Goal: Task Accomplishment & Management: Manage account settings

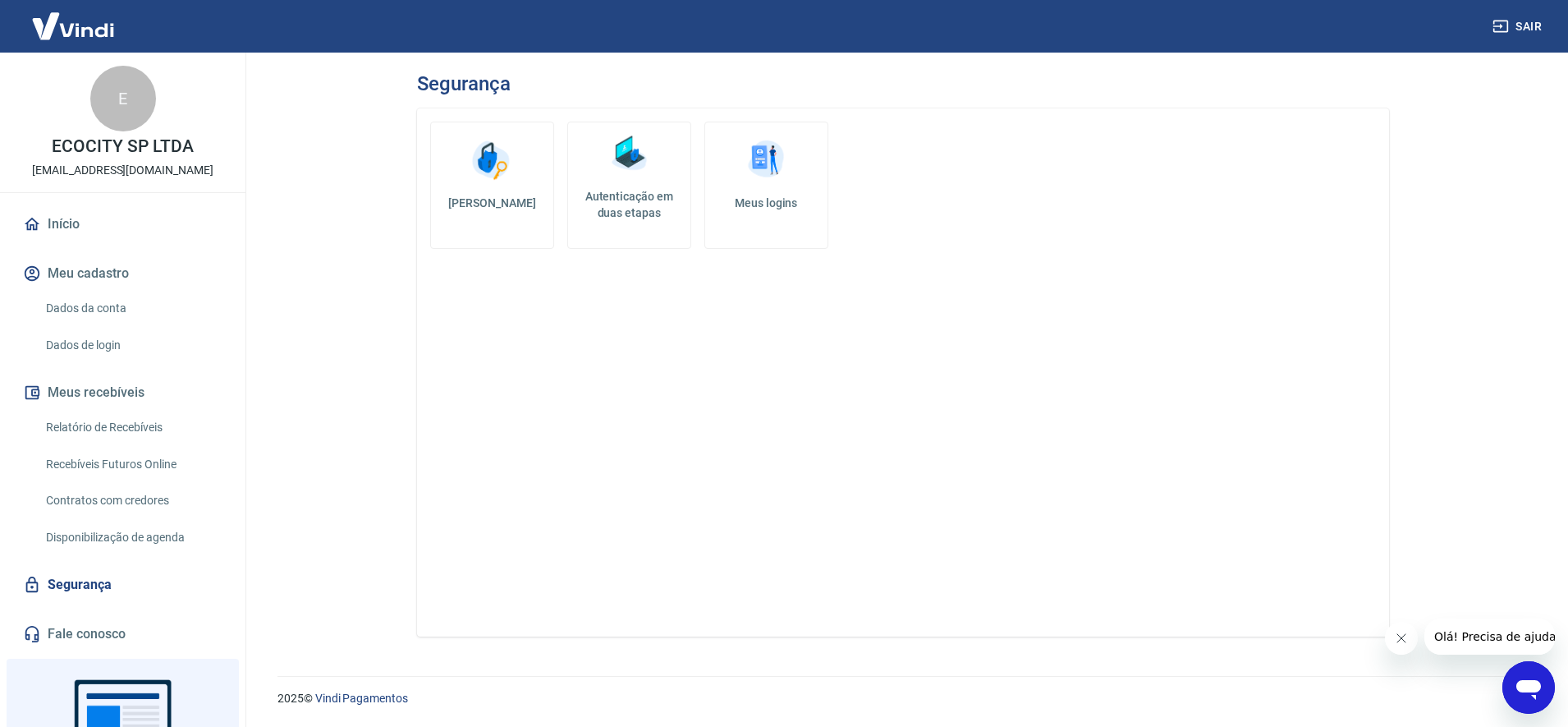
click at [660, 170] on link "Autenticação em duas etapas" at bounding box center [629, 184] width 124 height 127
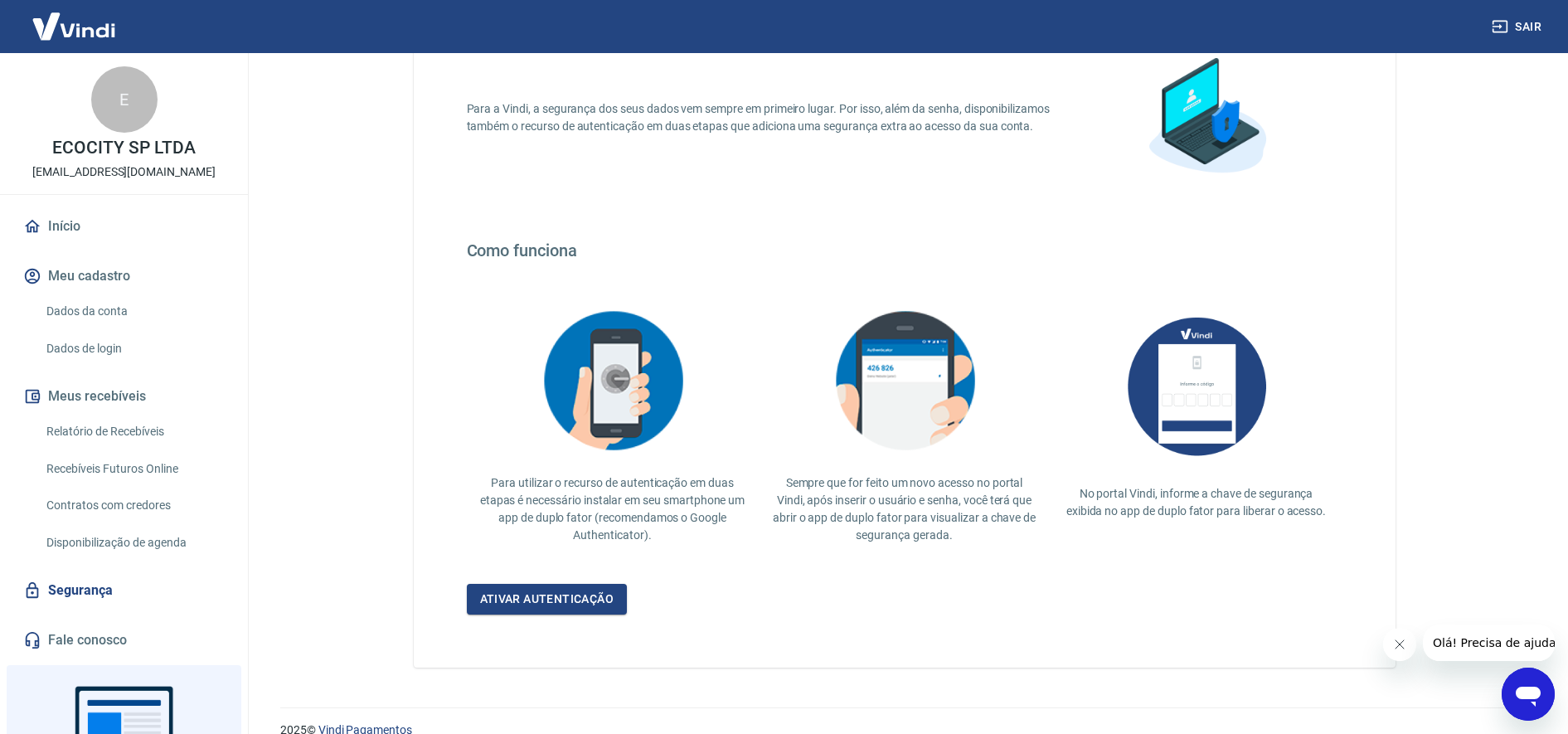
scroll to position [166, 0]
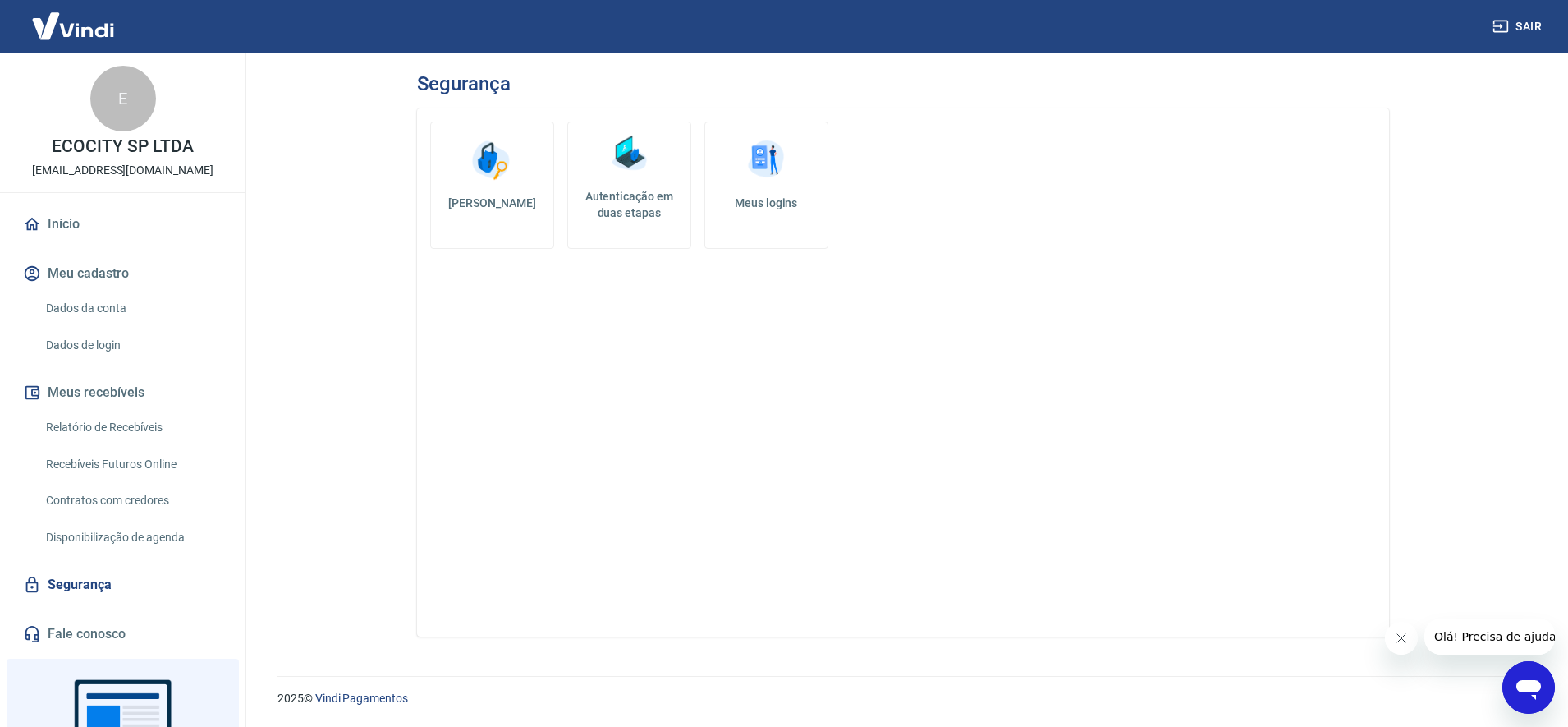
click at [771, 190] on link "Meus logins" at bounding box center [765, 184] width 124 height 127
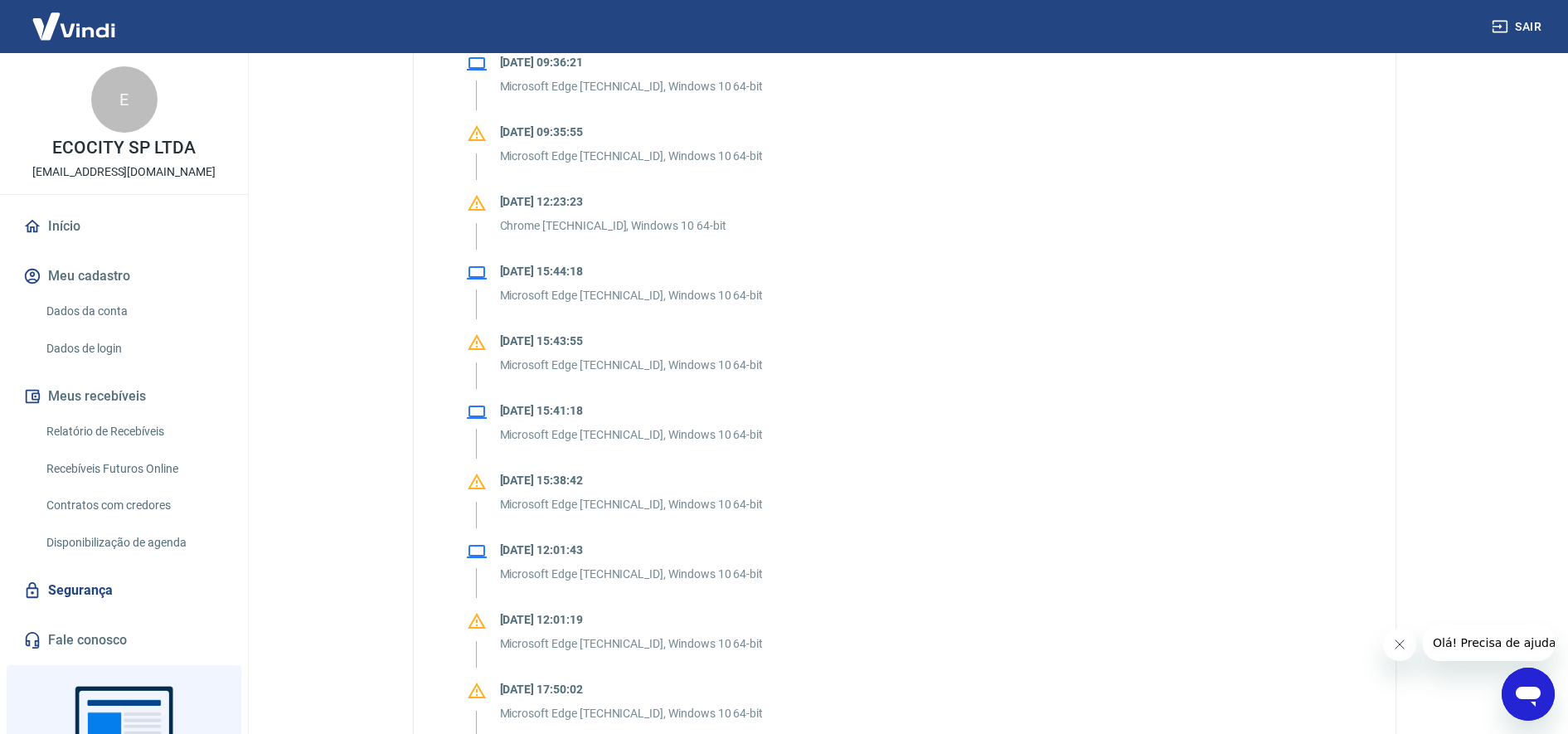
scroll to position [933, 0]
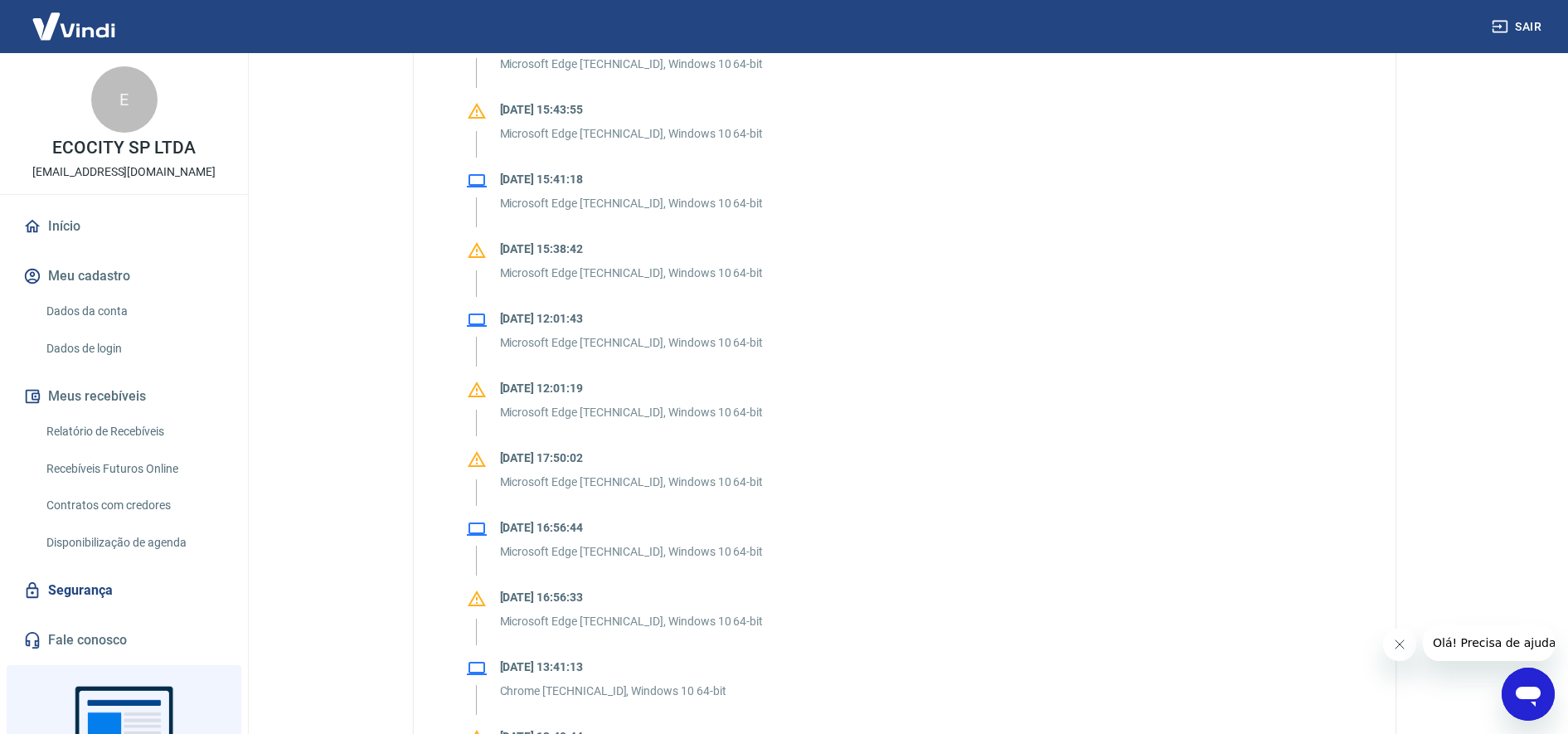
click at [116, 311] on link "Dados da conta" at bounding box center [134, 311] width 188 height 34
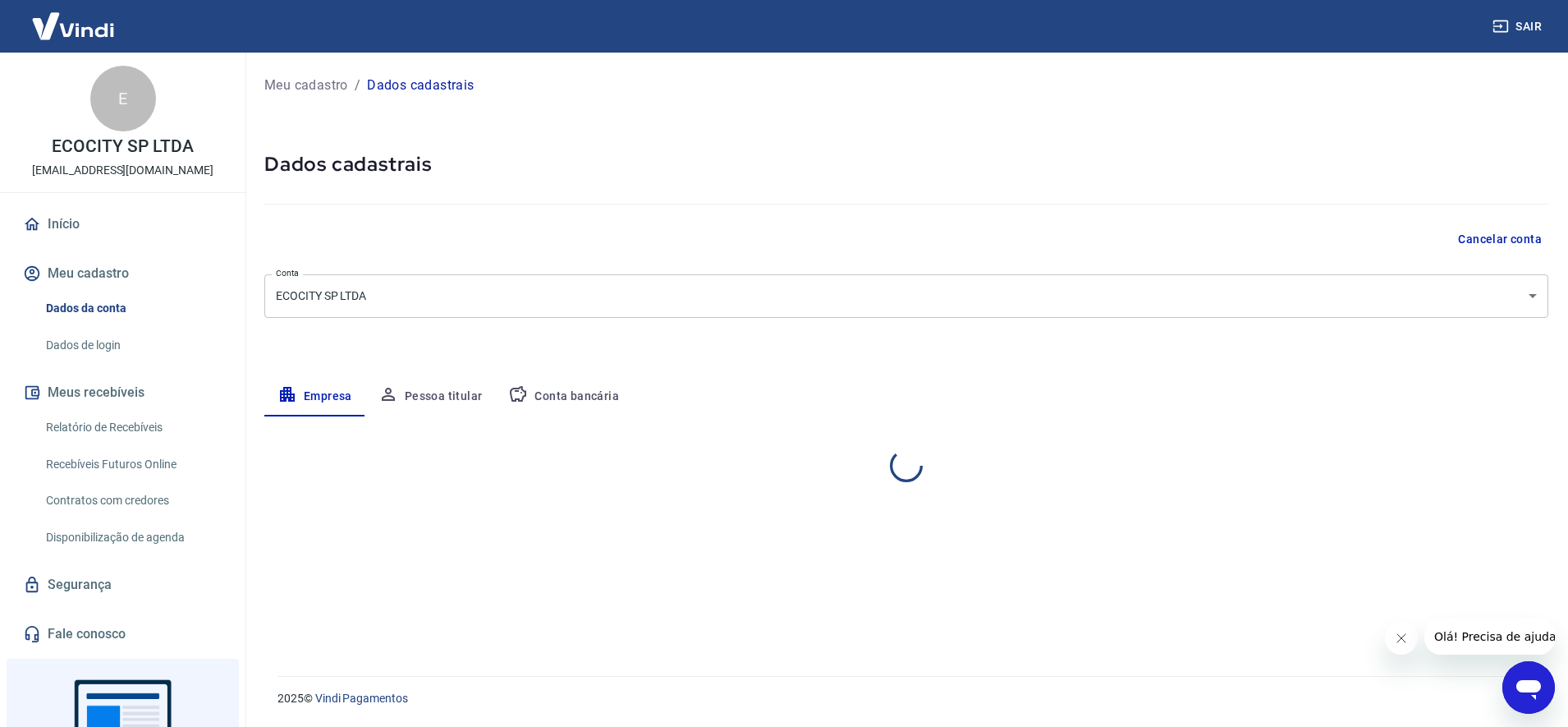
select select "SP"
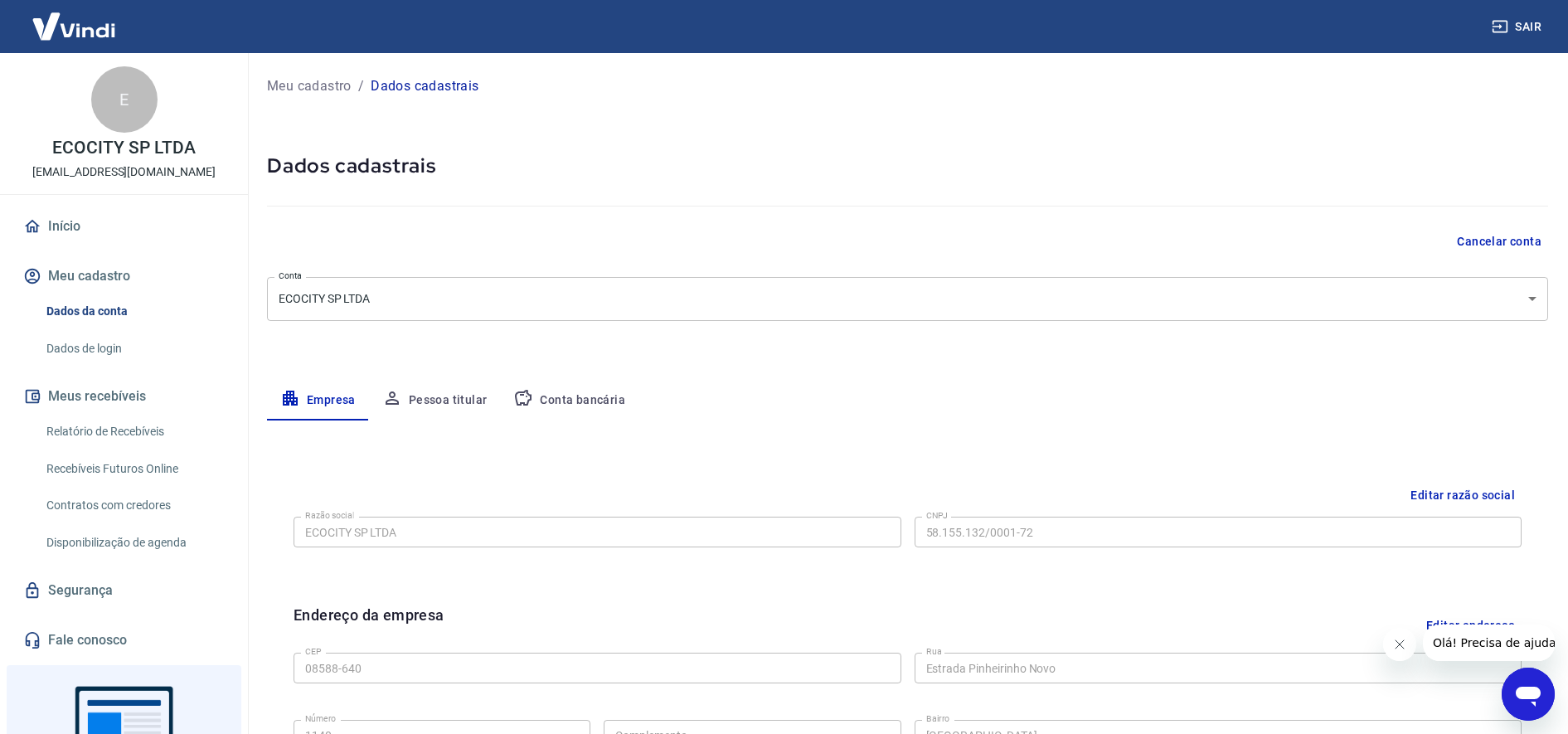
click at [111, 344] on link "Dados de login" at bounding box center [134, 349] width 188 height 34
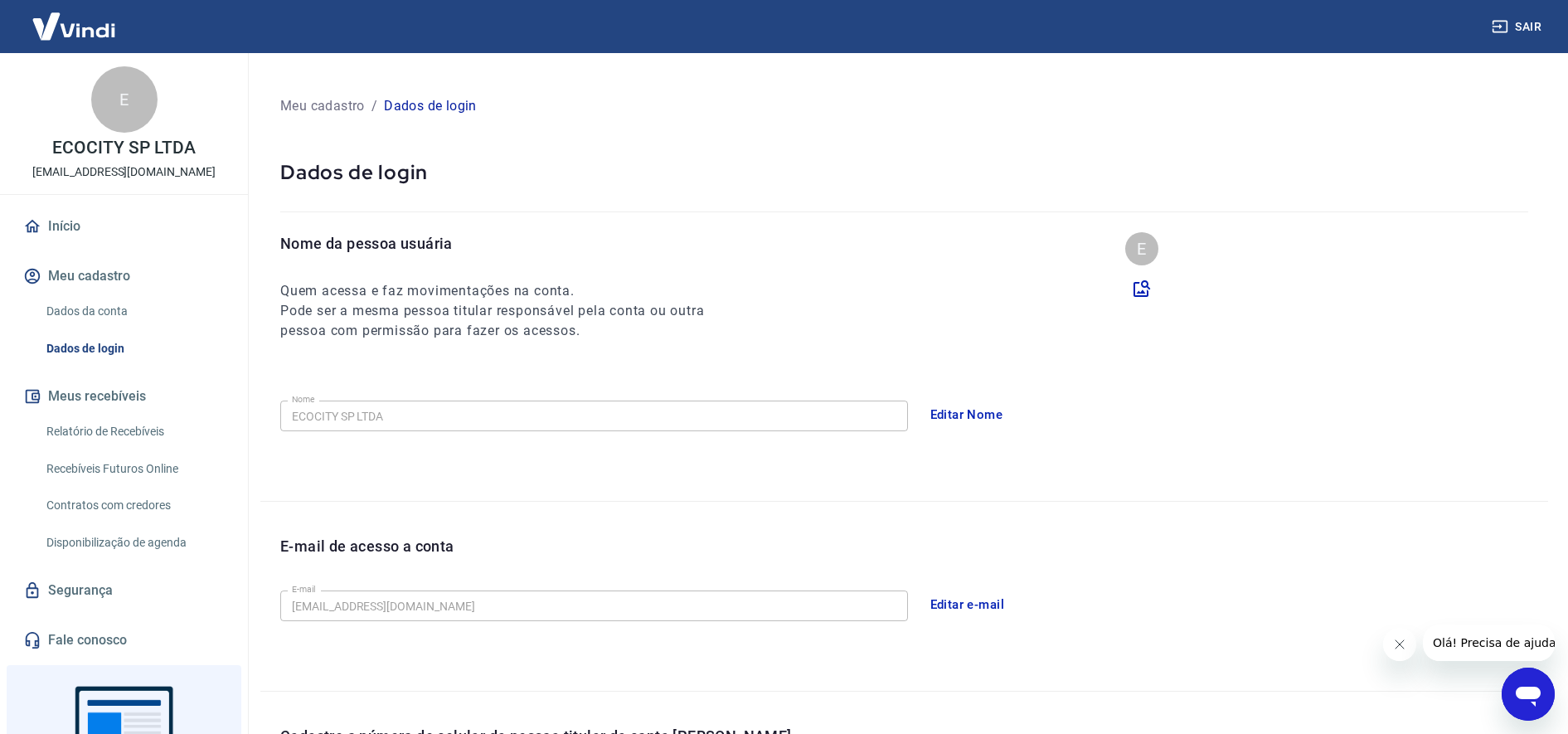
scroll to position [139, 0]
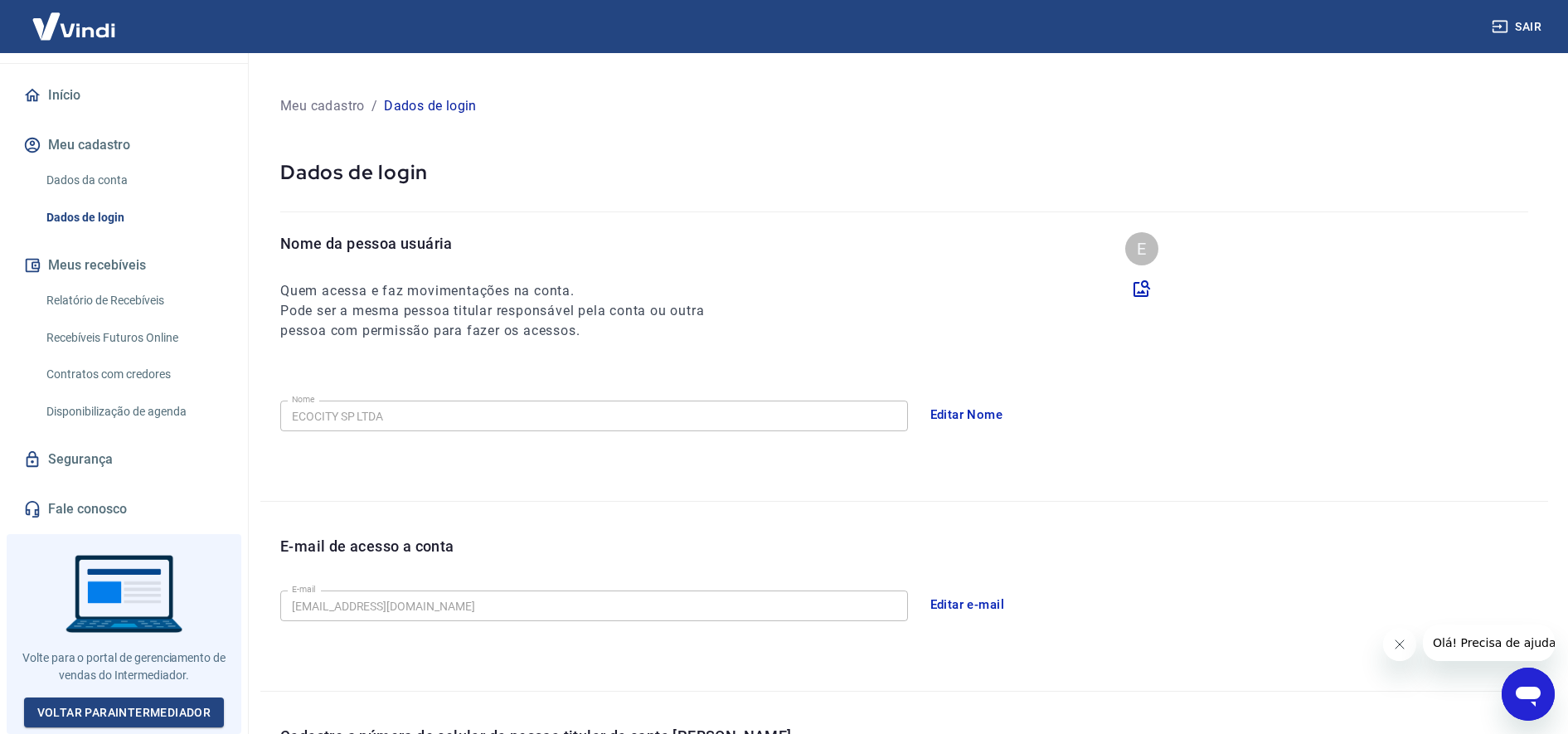
click at [75, 452] on link "Segurança" at bounding box center [123, 459] width 208 height 37
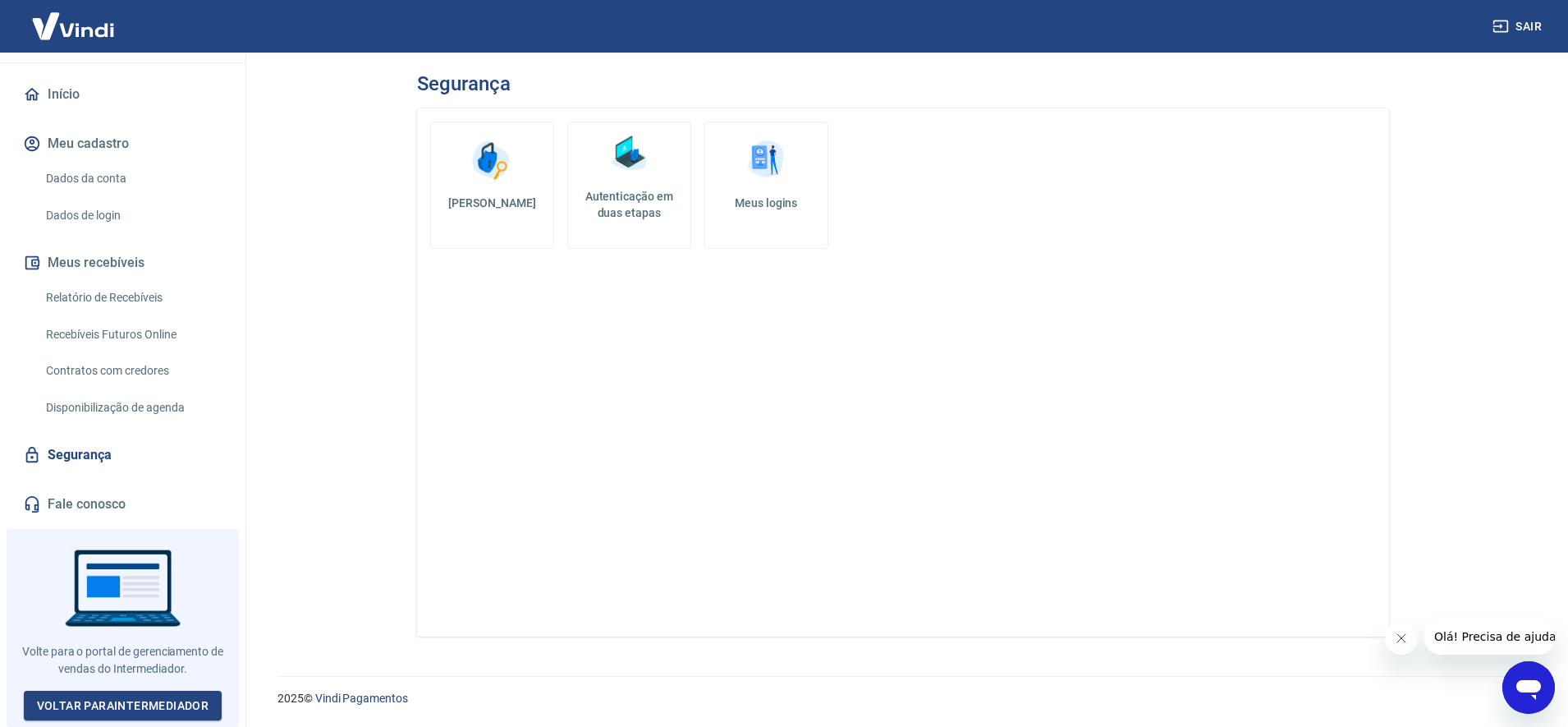
click at [623, 189] on h5 "Autenticação em duas etapas" at bounding box center [629, 204] width 109 height 33
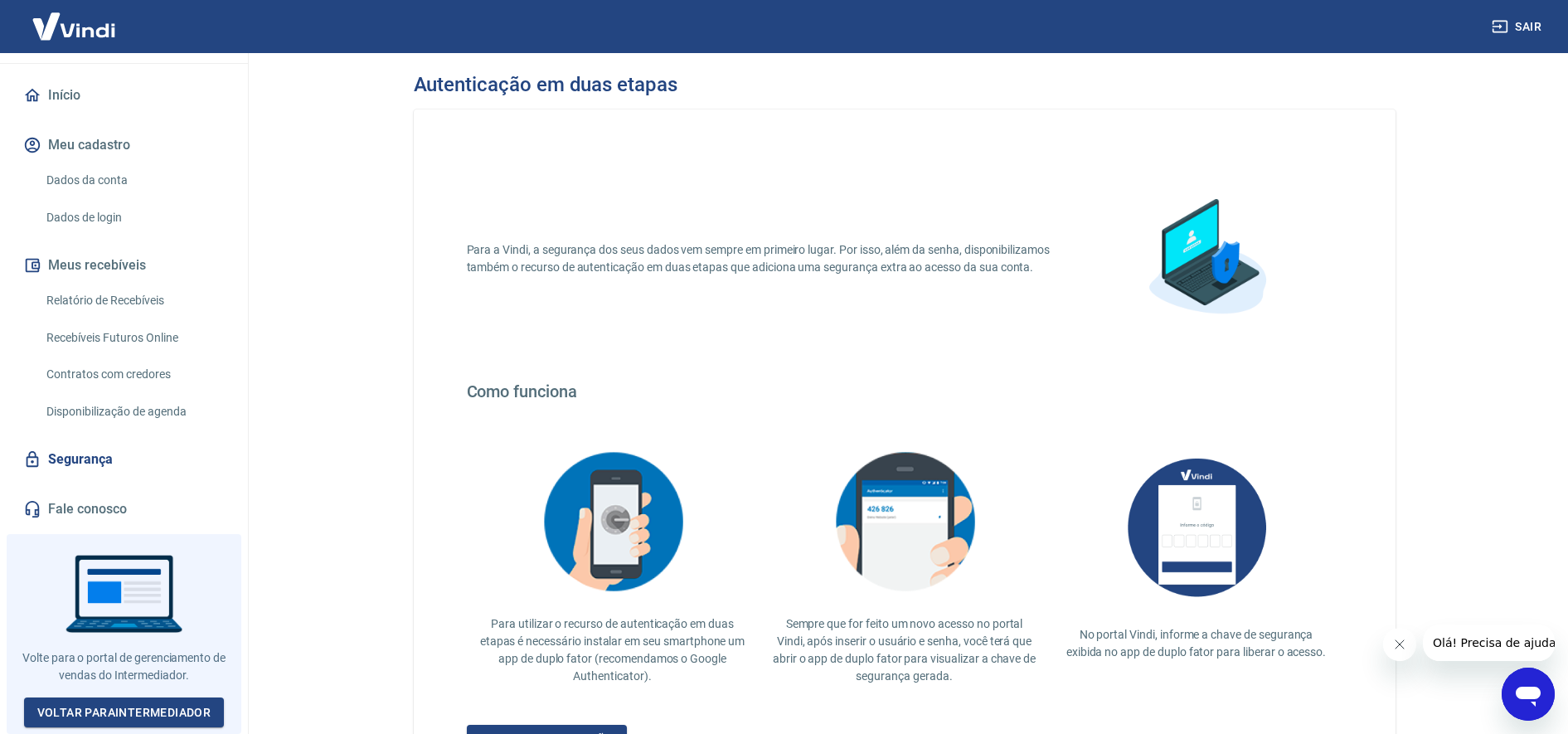
click at [1190, 266] on img at bounding box center [1206, 259] width 166 height 166
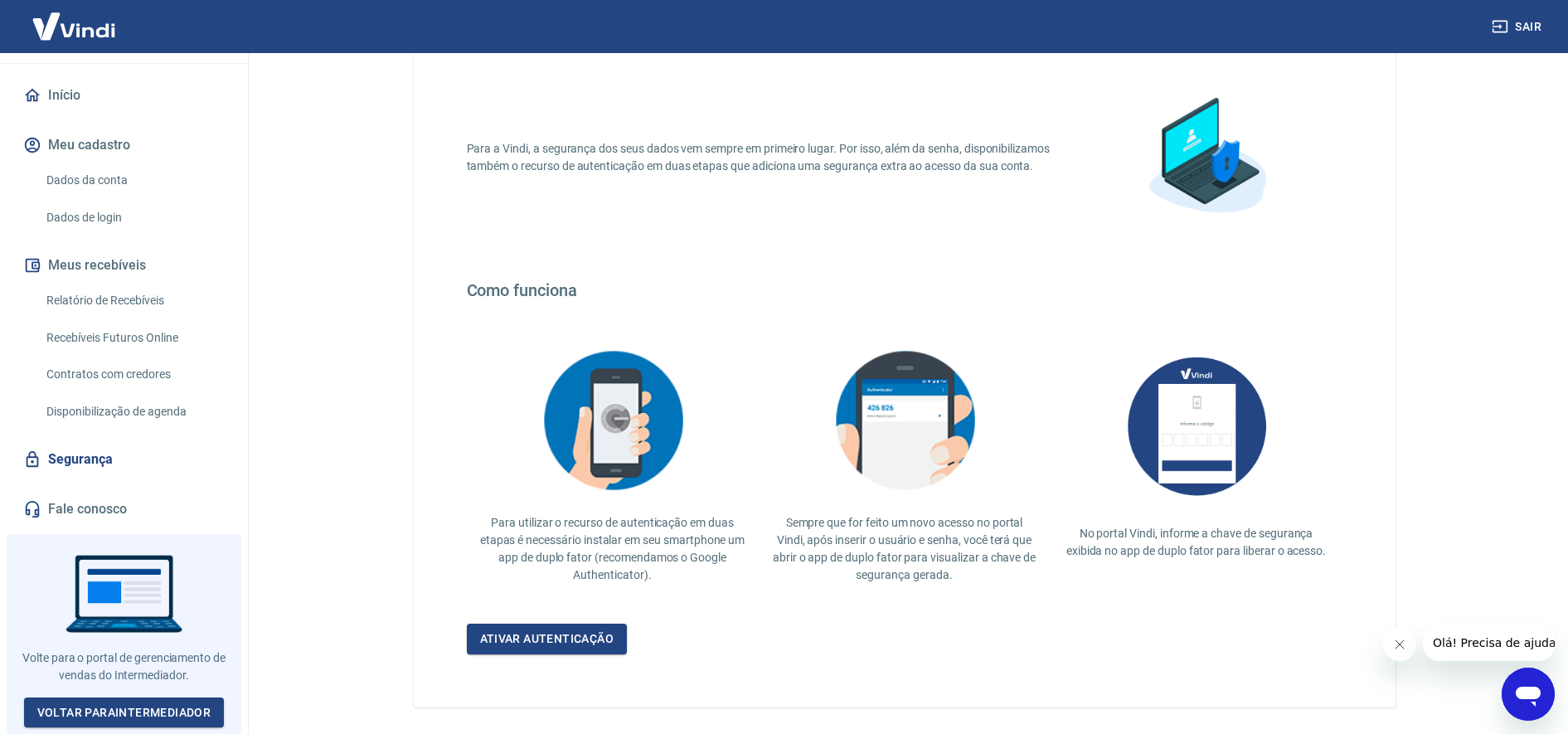
scroll to position [166, 0]
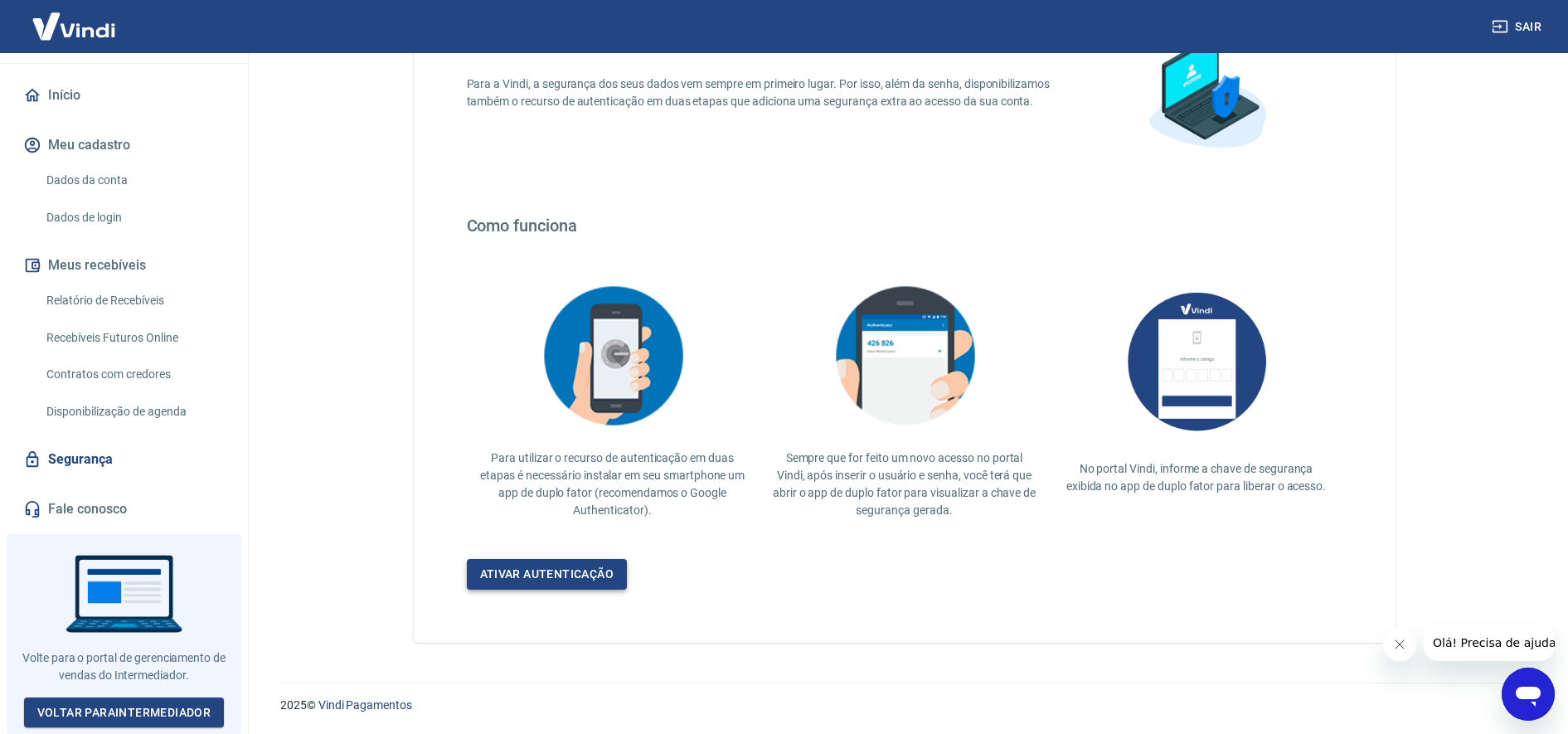
click at [584, 585] on link "Ativar autenticação" at bounding box center [547, 574] width 161 height 31
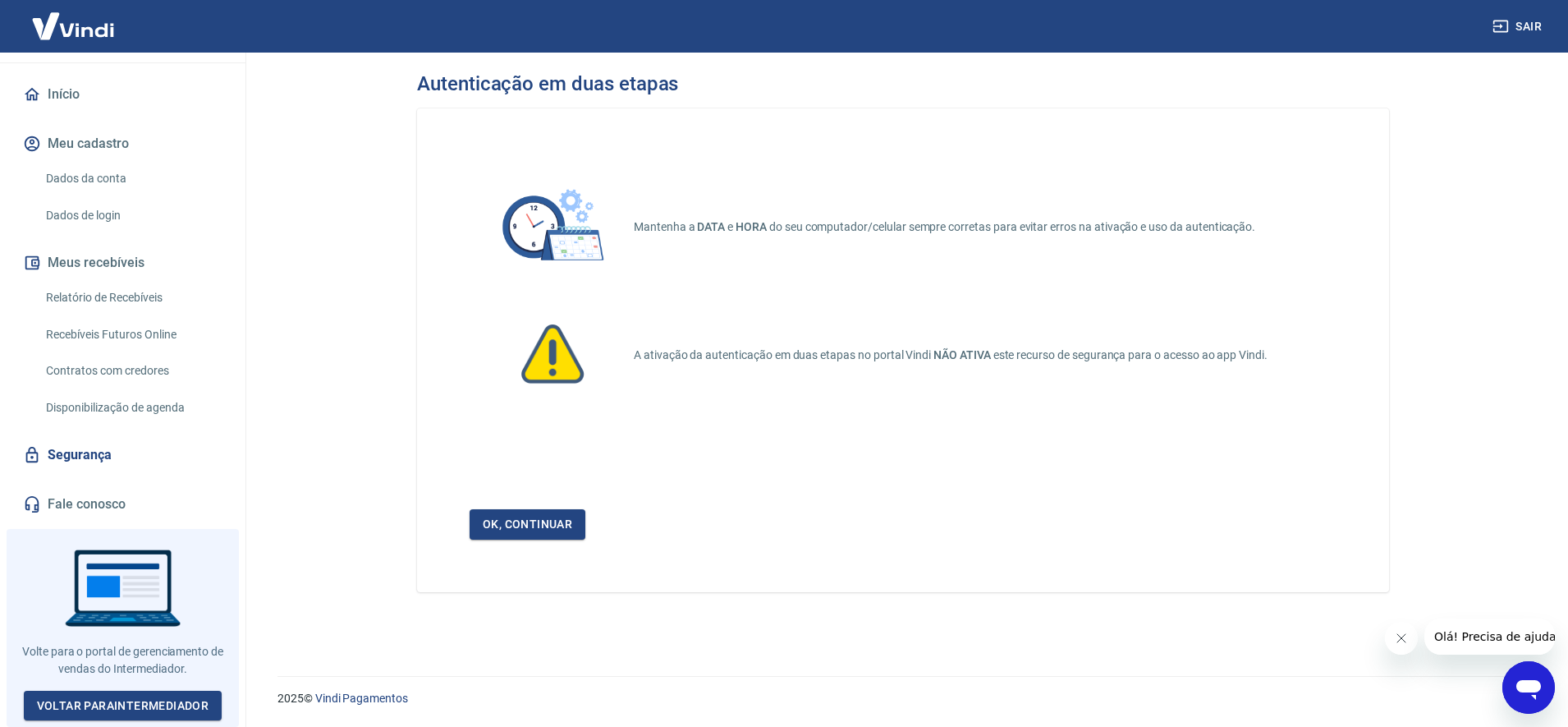
click at [114, 31] on img at bounding box center [72, 25] width 107 height 50
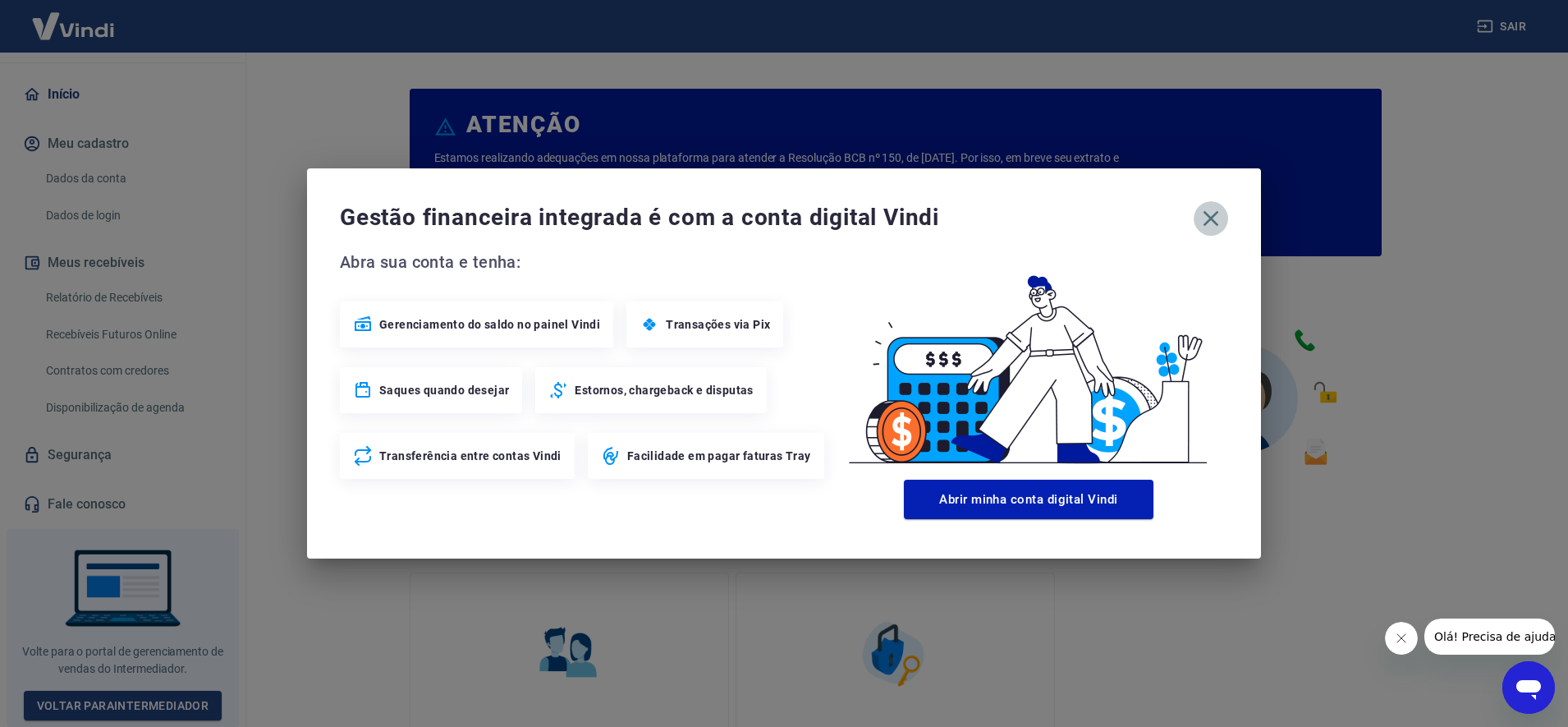
click at [1206, 207] on icon "button" at bounding box center [1210, 218] width 26 height 26
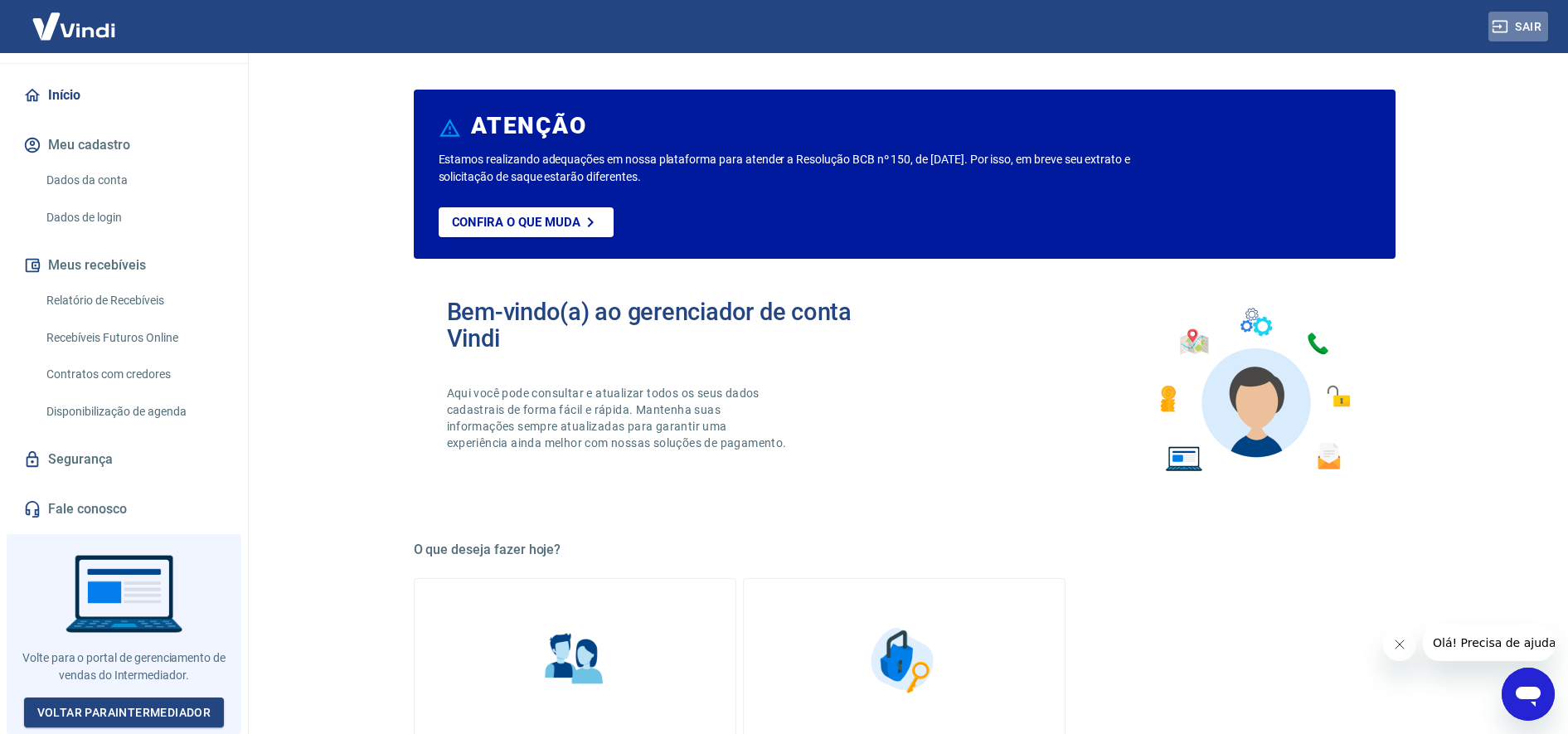
click at [1525, 33] on button "Sair" at bounding box center [1519, 27] width 60 height 31
